Goal: Task Accomplishment & Management: Complete application form

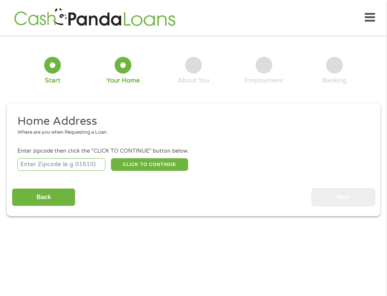
scroll to position [4, 0]
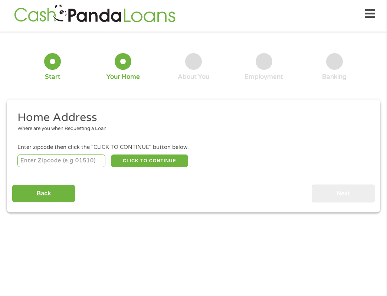
click at [84, 166] on input "number" at bounding box center [61, 160] width 88 height 13
type input "30228"
click at [151, 170] on div "Home Address Where are you when Requesting a Loan. Enter zipcode then click the…" at bounding box center [193, 156] width 363 height 92
click at [149, 165] on button "CLICK TO CONTINUE" at bounding box center [150, 160] width 78 height 13
type input "30228"
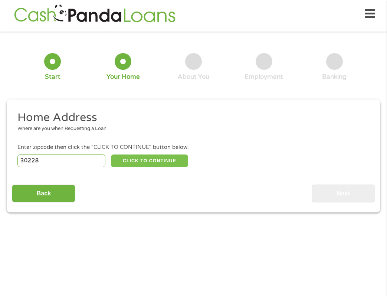
type input "Hampton"
select select "[US_STATE]"
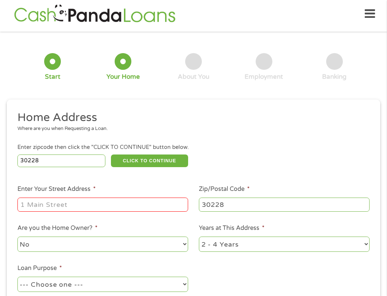
click at [110, 200] on input "Enter Your Street Address *" at bounding box center [102, 205] width 171 height 14
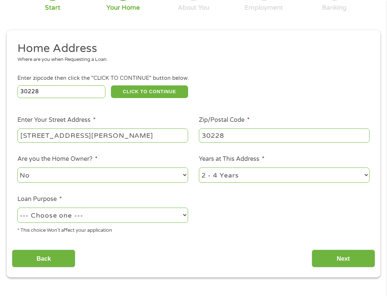
scroll to position [98, 0]
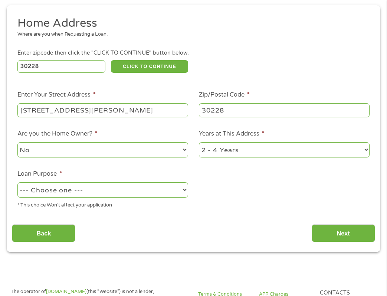
type input "[STREET_ADDRESS][PERSON_NAME]"
click at [174, 158] on div "No Yes" at bounding box center [102, 150] width 171 height 18
click at [170, 154] on select "No Yes" at bounding box center [102, 149] width 171 height 15
click at [17, 143] on select "No Yes" at bounding box center [102, 149] width 171 height 15
click at [230, 179] on ul "Home Address Where are you when Requesting a Loan. Enter zipcode then click the…" at bounding box center [193, 115] width 363 height 198
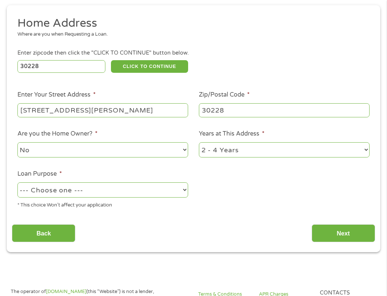
click at [228, 149] on select "1 Year or less 1 - 2 Years 2 - 4 Years Over 4 Years" at bounding box center [284, 149] width 171 height 15
select select "60months"
click at [199, 143] on select "1 Year or less 1 - 2 Years 2 - 4 Years Over 4 Years" at bounding box center [284, 149] width 171 height 15
click at [130, 197] on select "--- Choose one --- Pay Bills Debt Consolidation Home Improvement Major Purchase…" at bounding box center [102, 189] width 171 height 15
select select "paybills"
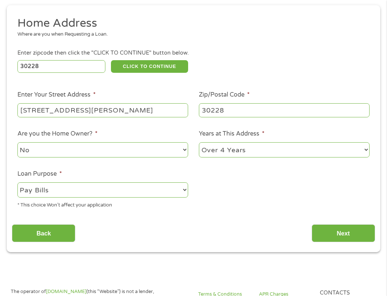
click at [17, 183] on select "--- Choose one --- Pay Bills Debt Consolidation Home Improvement Major Purchase…" at bounding box center [102, 189] width 171 height 15
click at [342, 228] on input "Next" at bounding box center [343, 233] width 63 height 18
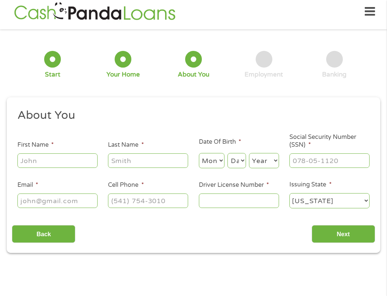
scroll to position [4, 0]
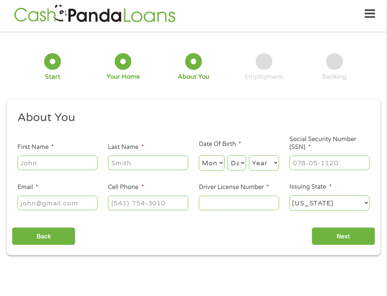
click at [69, 169] on input "First Name *" at bounding box center [57, 163] width 80 height 14
type input "Gem"
click at [131, 161] on input "Last Name *" at bounding box center [148, 163] width 80 height 14
type input "[PERSON_NAME]"
click at [221, 161] on select "Month 1 2 3 4 5 6 7 8 9 10 11 12" at bounding box center [212, 162] width 26 height 15
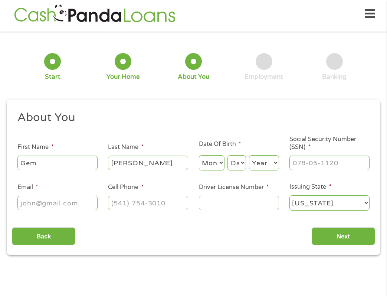
select select "5"
click at [199, 156] on select "Month 1 2 3 4 5 6 7 8 9 10 11 12" at bounding box center [212, 162] width 26 height 15
click at [242, 156] on select "Day 1 2 3 4 5 6 7 8 9 10 11 12 13 14 15 16 17 18 19 20 21 22 23 24 25 26 27 28 …" at bounding box center [237, 162] width 18 height 15
select select "4"
click at [228, 156] on select "Day 1 2 3 4 5 6 7 8 9 10 11 12 13 14 15 16 17 18 19 20 21 22 23 24 25 26 27 28 …" at bounding box center [237, 162] width 18 height 15
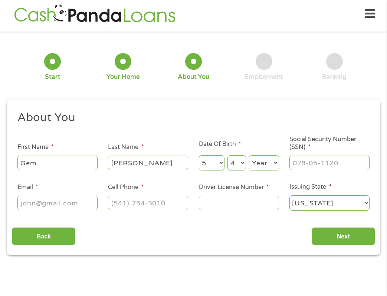
click at [270, 153] on div "Month Month 1 2 3 4 5 6 7 8 9 10 11 12 Day Day 1 2 3 4 5 6 7 8 9 10 11 12 13 14…" at bounding box center [239, 161] width 80 height 20
click at [270, 157] on select "Year [DATE] 2006 2005 2004 2003 2002 2001 2000 1999 1998 1997 1996 1995 1994 19…" at bounding box center [264, 162] width 30 height 15
select select "2000"
click at [249, 156] on select "Year [DATE] 2006 2005 2004 2003 2002 2001 2000 1999 1998 1997 1996 1995 1994 19…" at bounding box center [264, 162] width 30 height 15
click at [313, 157] on input "___-__-____" at bounding box center [330, 163] width 80 height 14
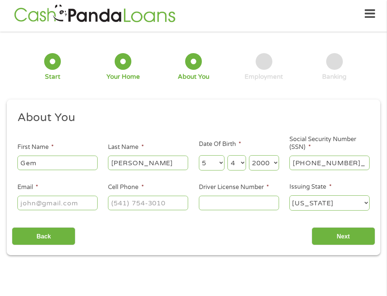
type input "218-61-3220"
click at [68, 212] on ul "About You This field is hidden when viewing the form Title * --- Choose one ---…" at bounding box center [193, 163] width 363 height 107
click at [66, 202] on input "Email *" at bounding box center [57, 203] width 80 height 14
type input "[EMAIL_ADDRESS][DOMAIN_NAME]"
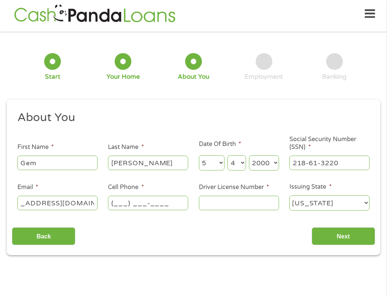
scroll to position [0, 0]
click at [113, 207] on input "(___) ___-____" at bounding box center [148, 203] width 80 height 14
type input "[PHONE_NUMBER]"
click at [205, 202] on input "Driver License Number *" at bounding box center [239, 203] width 80 height 14
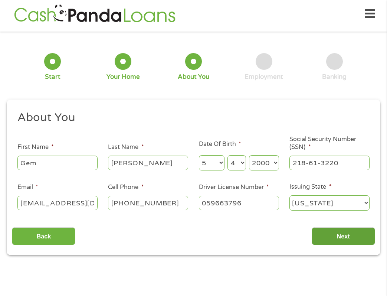
type input "059663796"
click at [353, 244] on input "Next" at bounding box center [343, 236] width 63 height 18
click at [347, 238] on input "Next" at bounding box center [343, 236] width 63 height 18
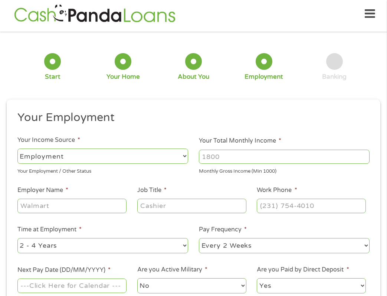
click at [346, 237] on div "--- Choose one --- Every 2 Weeks Every Week Monthly Semi-Monthly" at bounding box center [284, 246] width 171 height 18
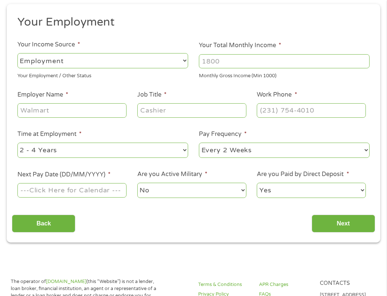
scroll to position [108, 0]
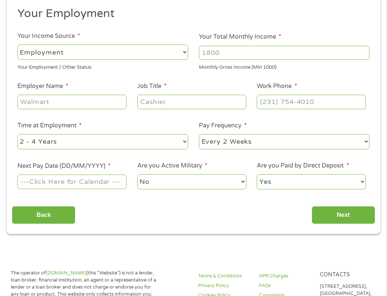
click at [111, 188] on input "Next Pay Date (DD/MM/YYYY) *" at bounding box center [71, 181] width 109 height 14
click at [102, 182] on input "Next Pay Date (DD/MM/YYYY) *" at bounding box center [71, 181] width 109 height 14
click at [64, 176] on input "Next Pay Date (DD/MM/YYYY) *" at bounding box center [71, 181] width 109 height 14
click at [144, 59] on select "--- Choose one --- Employment [DEMOGRAPHIC_DATA] Benefits" at bounding box center [102, 52] width 171 height 15
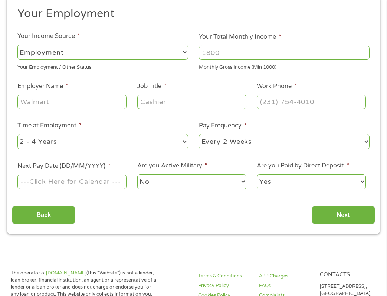
click at [17, 45] on select "--- Choose one --- Employment [DEMOGRAPHIC_DATA] Benefits" at bounding box center [102, 52] width 171 height 15
click at [192, 52] on li "Your Income Source * --- Choose one --- Employment [DEMOGRAPHIC_DATA] Benefits …" at bounding box center [103, 51] width 182 height 39
click at [223, 55] on input "Your Total Monthly Income *" at bounding box center [284, 53] width 171 height 14
type input "3200"
click at [61, 105] on input "Employer Name *" at bounding box center [71, 102] width 109 height 14
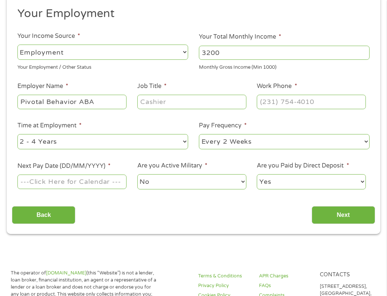
type input "Pivotal Behavior ABA"
click at [150, 107] on input "Job Title *" at bounding box center [191, 102] width 109 height 14
type input "Operations Manager"
click at [289, 108] on input "(___) ___-____" at bounding box center [311, 102] width 109 height 14
type input "[PHONE_NUMBER]"
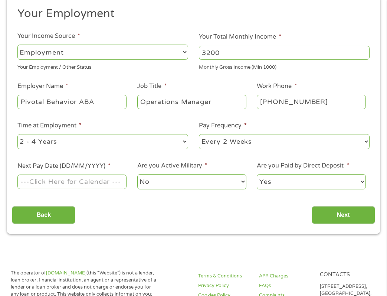
click at [235, 158] on ul "Your Employment Your Income Source * --- Choose one --- Employment [DEMOGRAPHIC…" at bounding box center [193, 101] width 363 height 190
click at [91, 185] on input "Next Pay Date (DD/MM/YYYY) *" at bounding box center [71, 181] width 109 height 14
type input "0"
type input "[DATE]"
click at [158, 182] on select "No Yes" at bounding box center [191, 181] width 109 height 15
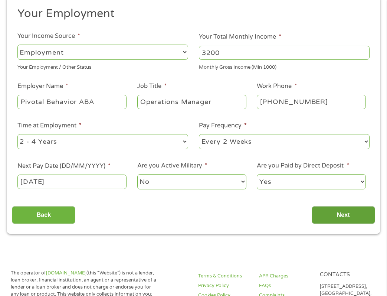
click at [337, 215] on input "Next" at bounding box center [343, 215] width 63 height 18
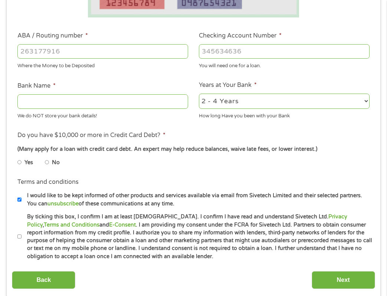
scroll to position [226, 0]
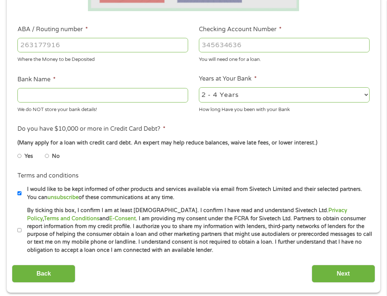
click at [55, 157] on label "No" at bounding box center [56, 156] width 8 height 8
click at [49, 157] on input "No" at bounding box center [47, 156] width 4 height 12
radio input "true"
click at [16, 228] on li "Terms and conditions * By ticking this box, I confirm I am at least [DEMOGRAPHI…" at bounding box center [193, 230] width 363 height 48
click at [18, 228] on input "By ticking this box, I confirm I am at least [DEMOGRAPHIC_DATA]. I confirm I ha…" at bounding box center [19, 230] width 4 height 12
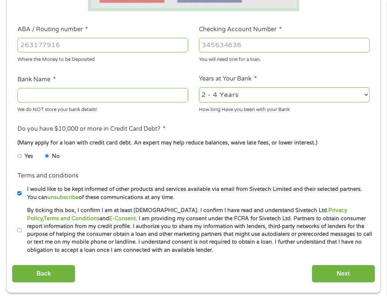
checkbox input "true"
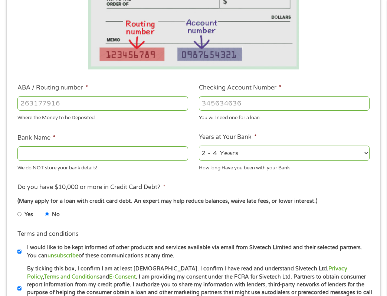
scroll to position [158, 0]
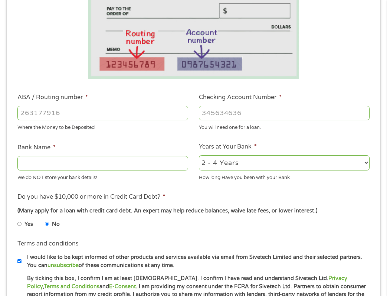
click at [77, 169] on input "Bank Name *" at bounding box center [102, 163] width 171 height 14
type input "Bank of America"
click at [55, 114] on input "ABA / Routing number *" at bounding box center [102, 113] width 171 height 14
click at [229, 117] on input "Checking Account Number *" at bounding box center [284, 113] width 171 height 14
type input "334050060441"
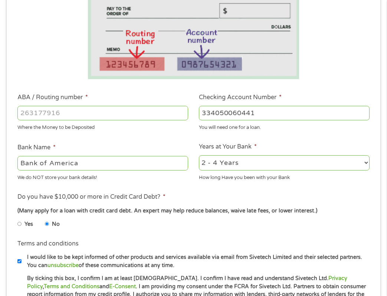
click at [88, 112] on input "ABA / Routing number *" at bounding box center [102, 113] width 171 height 14
type input "061000052"
type input "BANK OF AMERICA NA"
type input "061000052"
click at [107, 130] on div "Where the Money to be Deposited" at bounding box center [102, 126] width 171 height 10
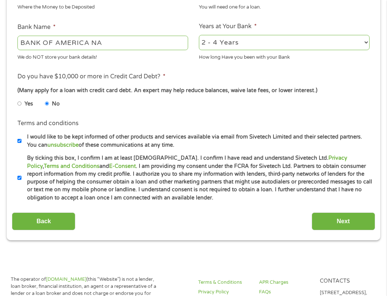
scroll to position [420, 0]
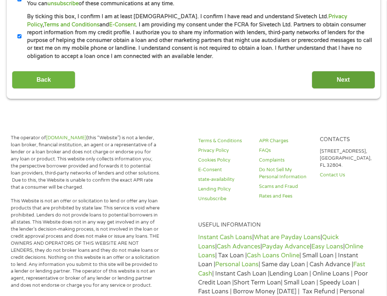
click at [358, 80] on input "Next" at bounding box center [343, 80] width 63 height 18
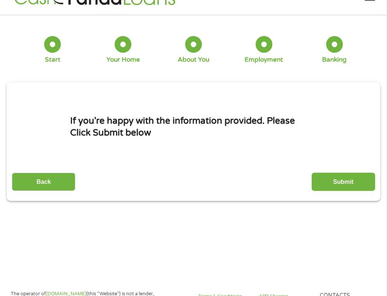
scroll to position [4, 0]
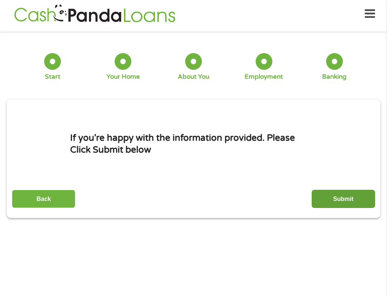
click at [334, 199] on input "Submit" at bounding box center [343, 199] width 63 height 18
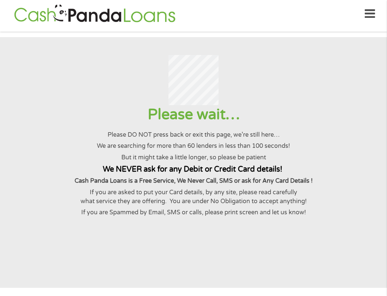
scroll to position [0, 0]
